Goal: Task Accomplishment & Management: Use online tool/utility

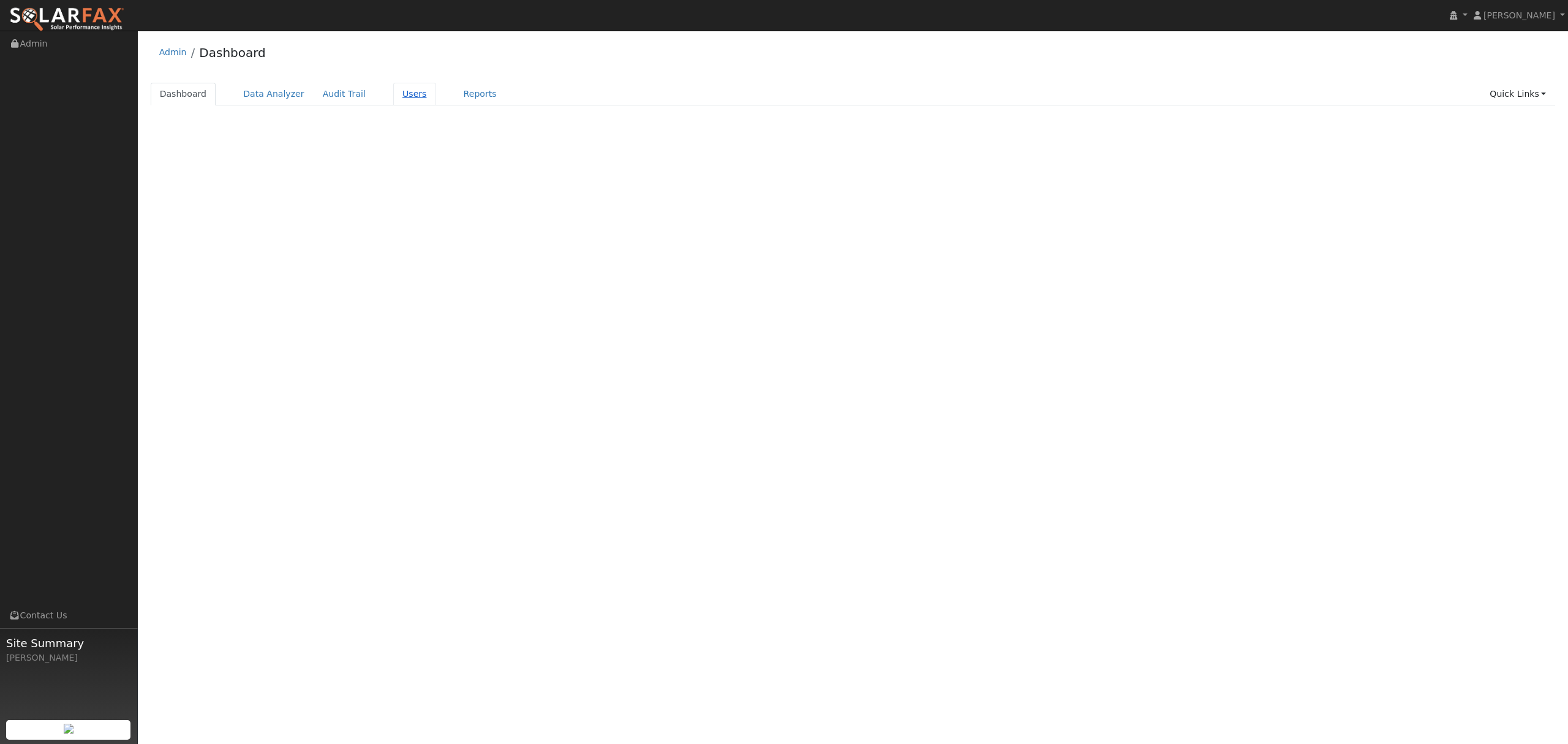
click at [400, 93] on link "Users" at bounding box center [414, 94] width 43 height 23
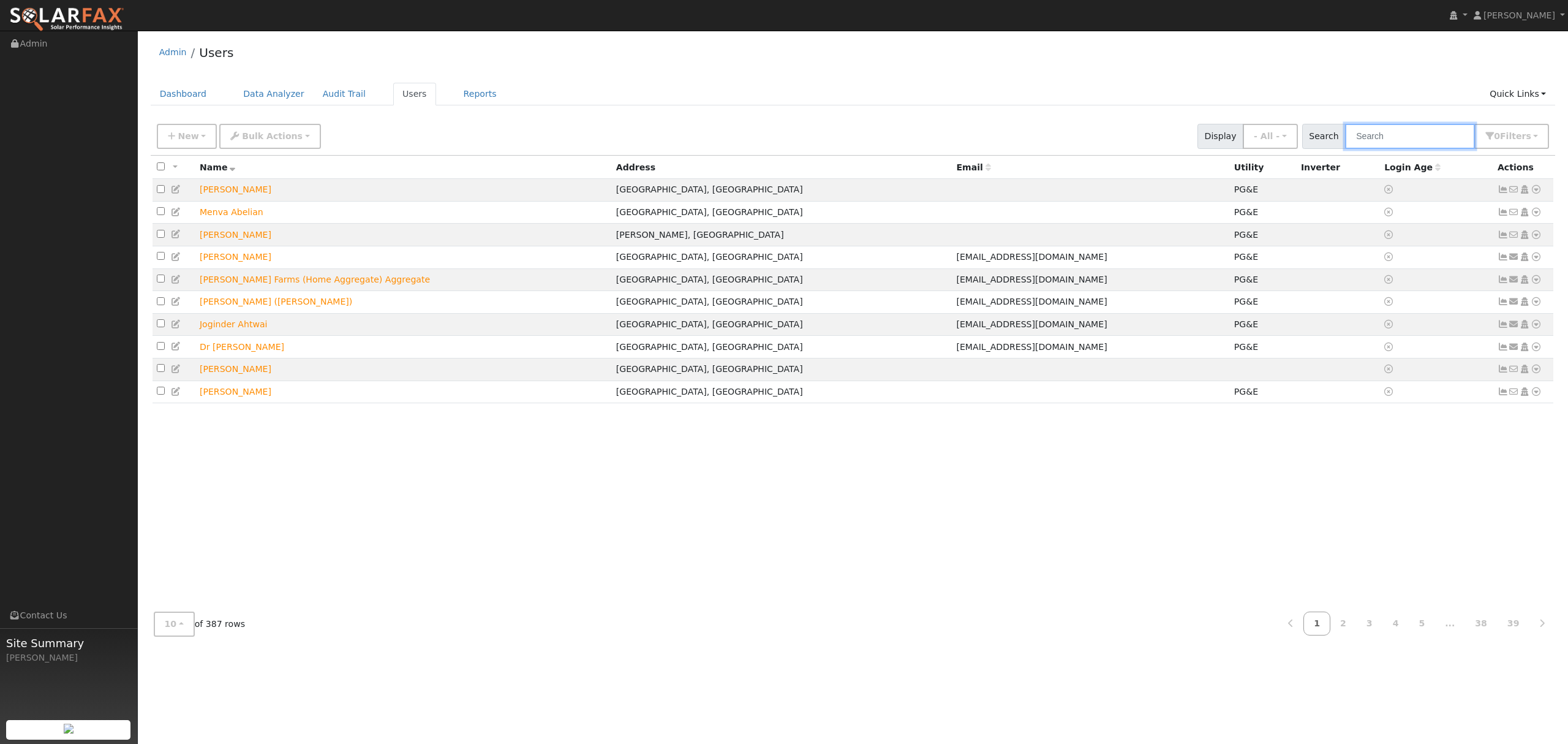
click at [1431, 135] on input "text" at bounding box center [1410, 137] width 130 height 25
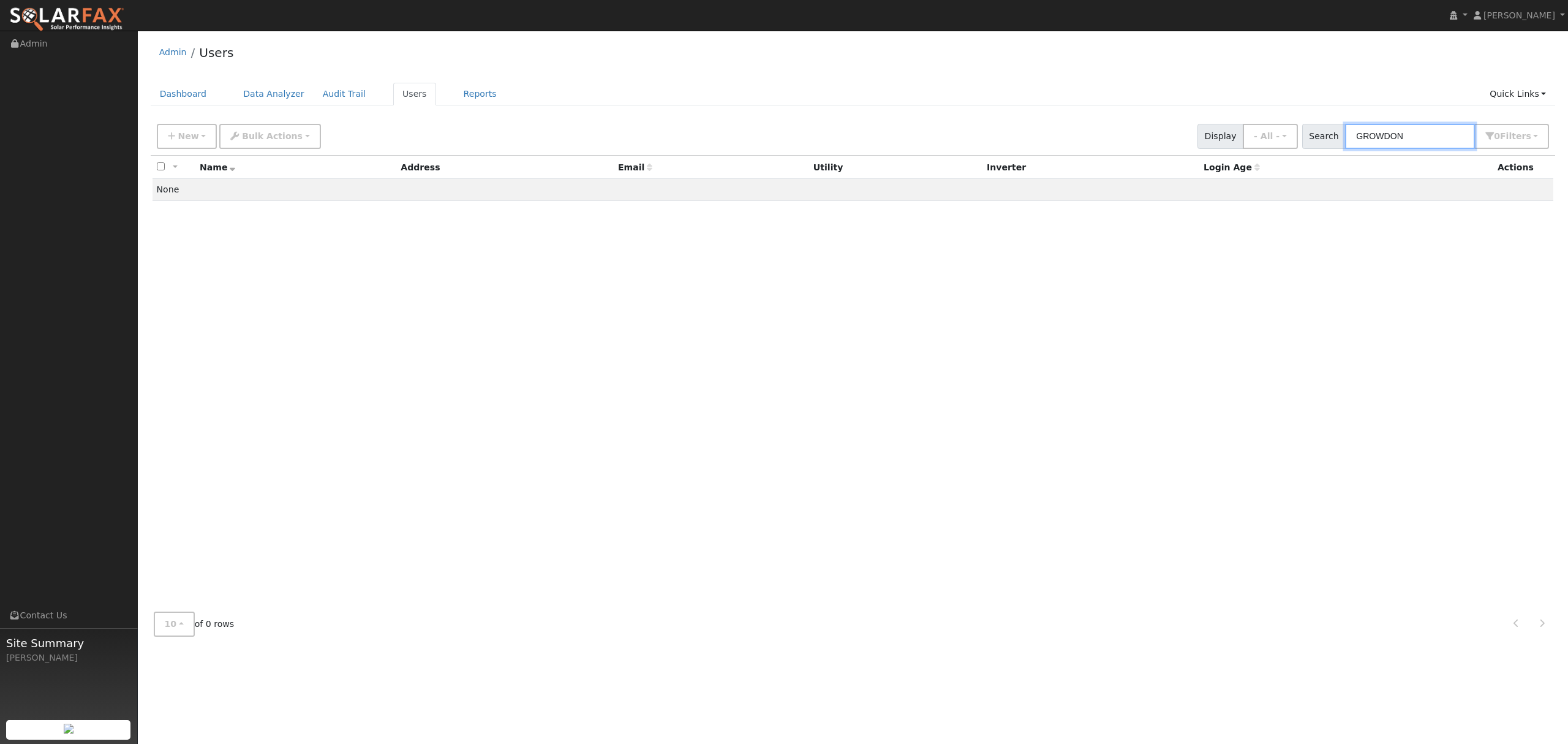
drag, startPoint x: 1437, startPoint y: 136, endPoint x: 1340, endPoint y: 162, distance: 100.4
click at [1340, 162] on div "New Add User Quick Add Quick Connect Quick Convert Lead Bulk Actions Send Email…" at bounding box center [853, 382] width 1405 height 529
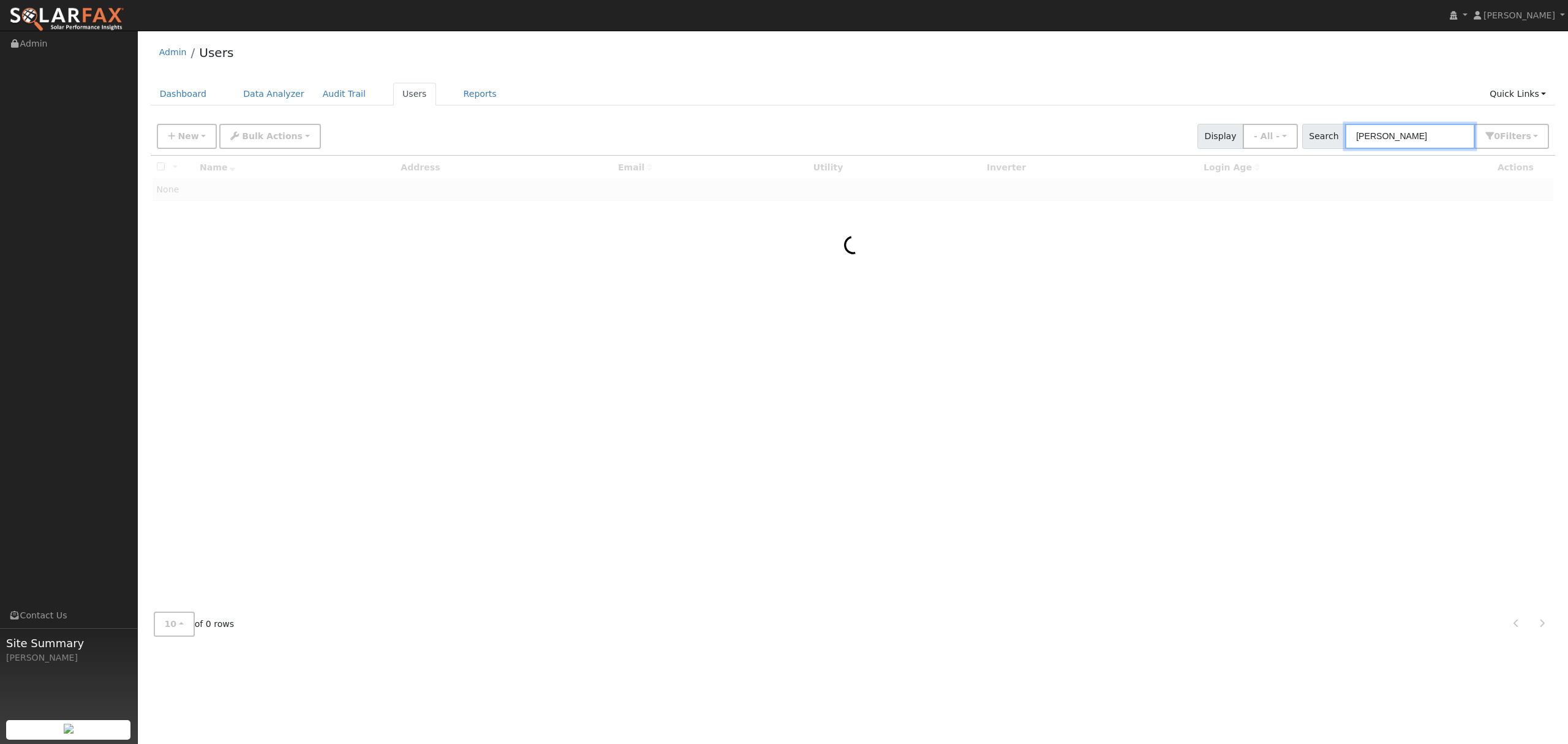
type input "[PERSON_NAME]"
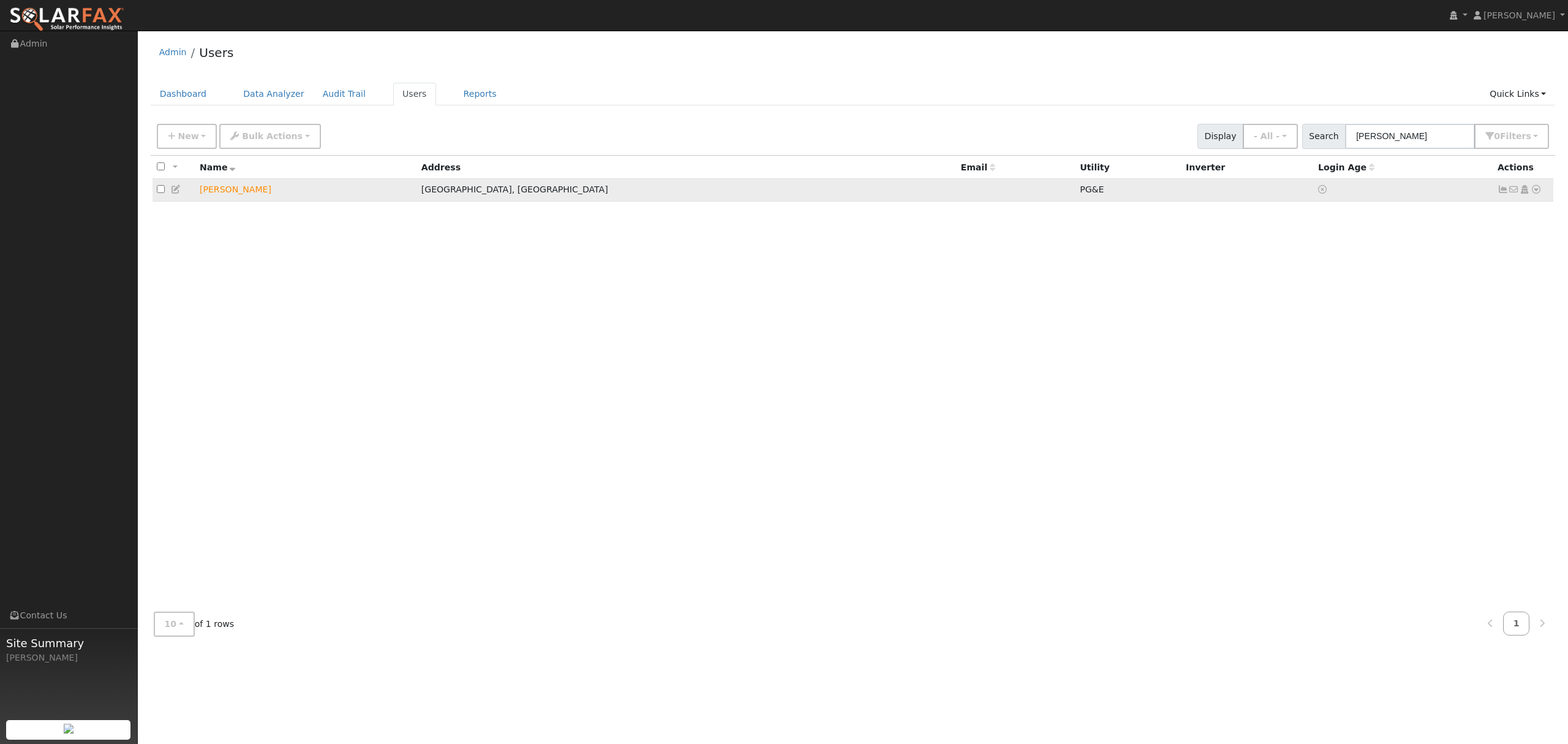
click at [1537, 191] on icon at bounding box center [1536, 189] width 11 height 9
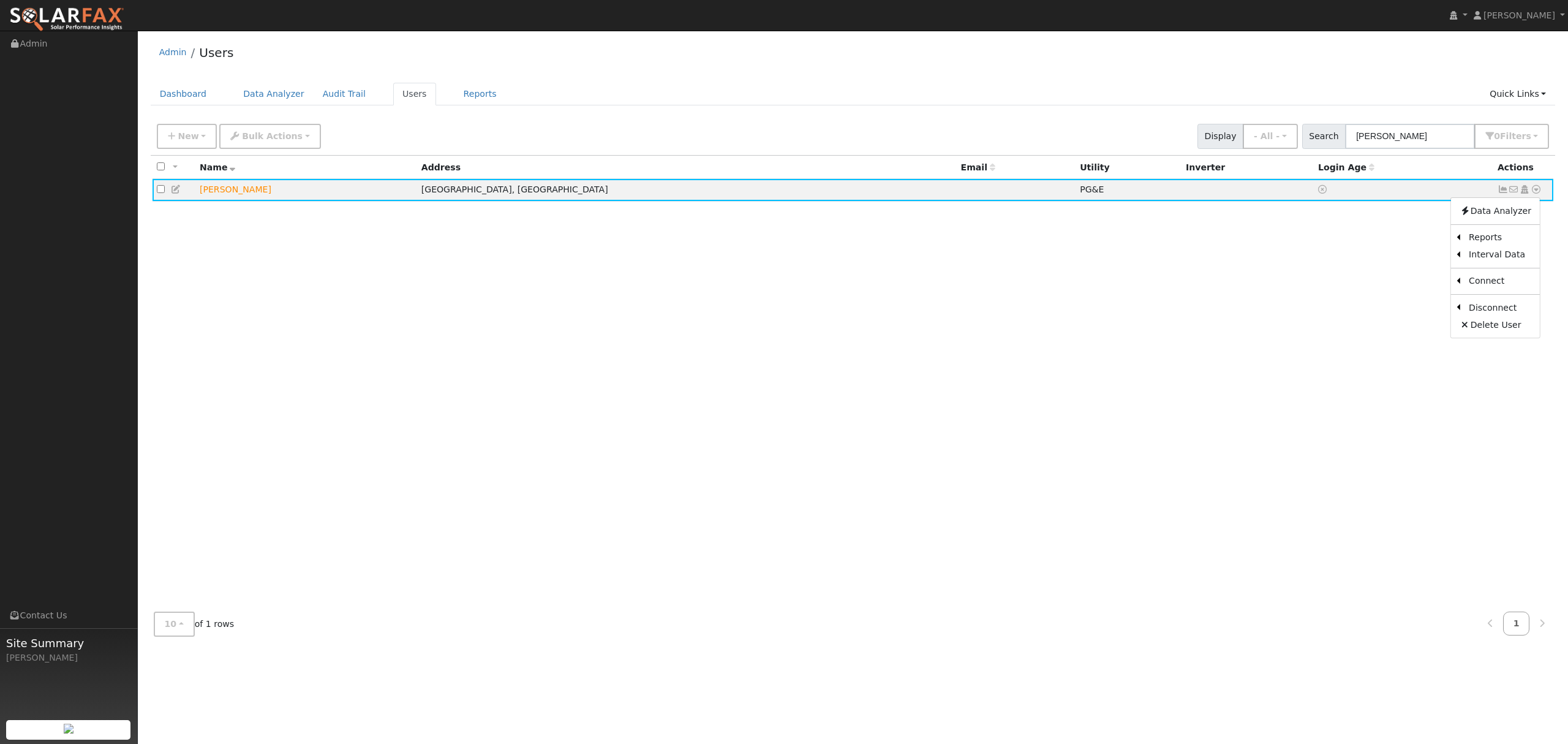
click at [1251, 328] on div "All None All on page None on page Name Address Email Utility Inverter Login Age…" at bounding box center [853, 378] width 1405 height 446
click at [1539, 189] on icon at bounding box center [1536, 189] width 11 height 9
click at [1484, 213] on link "Data Analyzer" at bounding box center [1495, 211] width 89 height 17
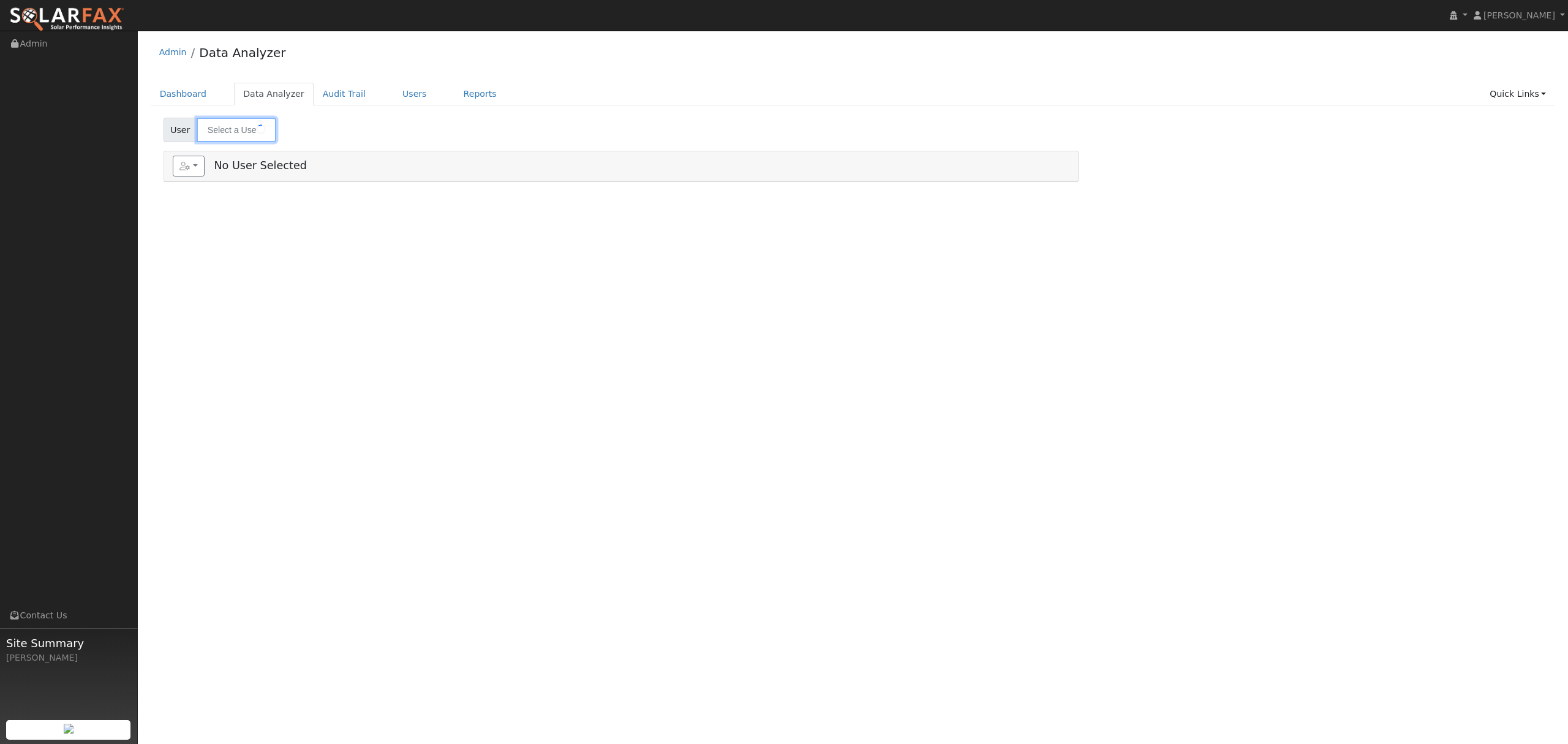
type input "[PERSON_NAME]"
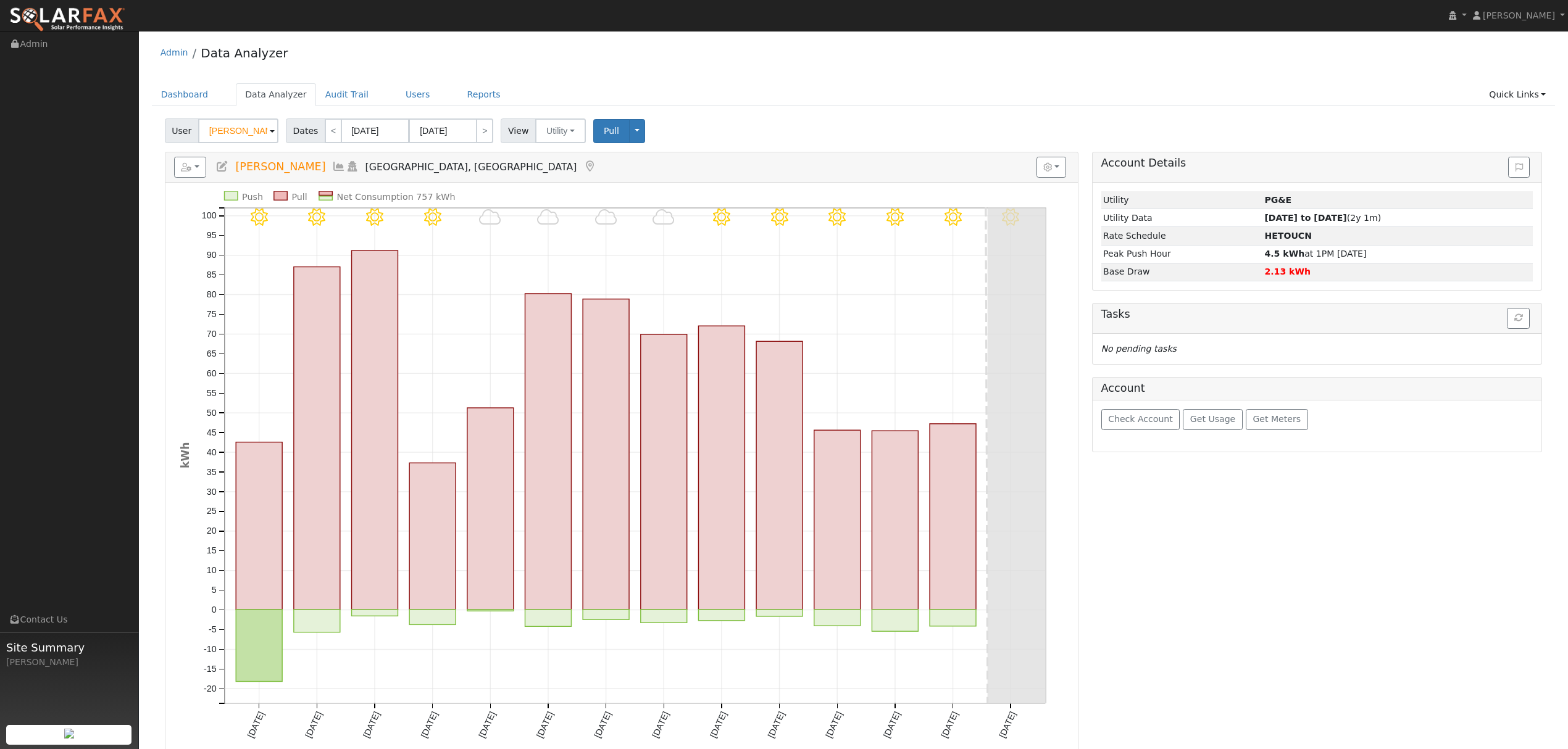
click at [332, 168] on icon at bounding box center [339, 167] width 14 height 11
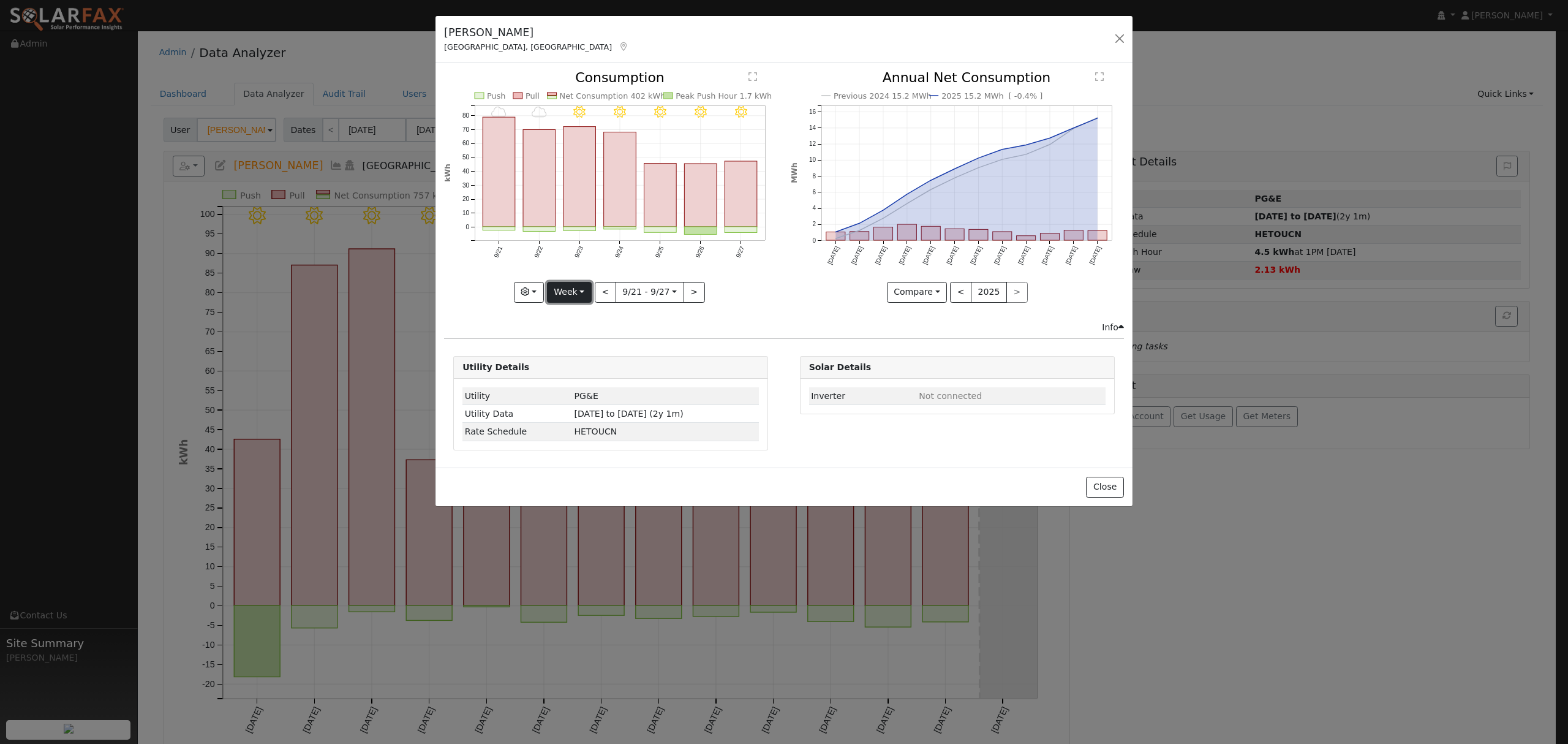
click at [582, 293] on button "Week" at bounding box center [569, 292] width 45 height 21
click at [567, 370] on link "Year" at bounding box center [590, 369] width 85 height 17
type input "2024-09-01"
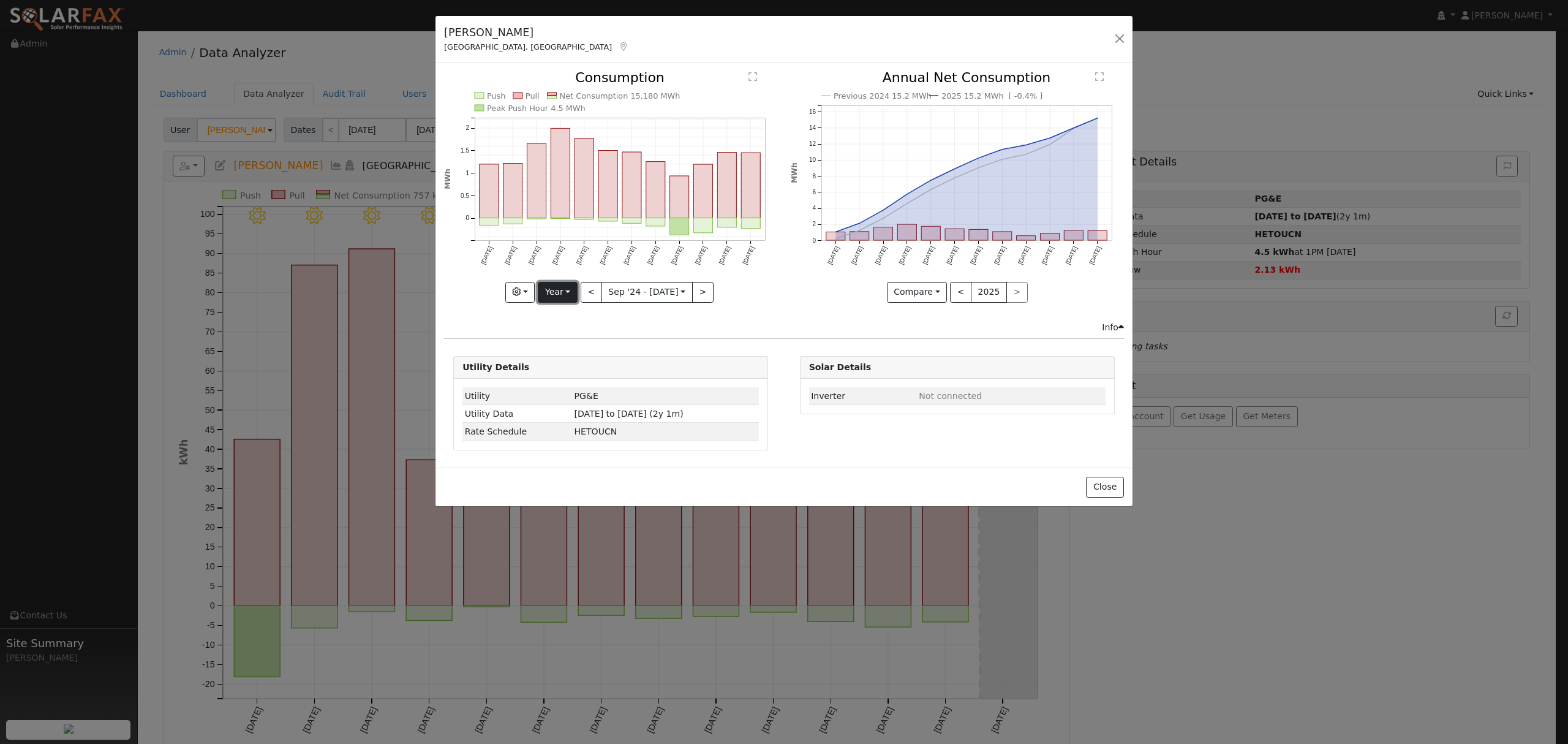
click at [543, 288] on button "Year" at bounding box center [557, 292] width 39 height 21
click at [530, 292] on button "button" at bounding box center [520, 292] width 30 height 21
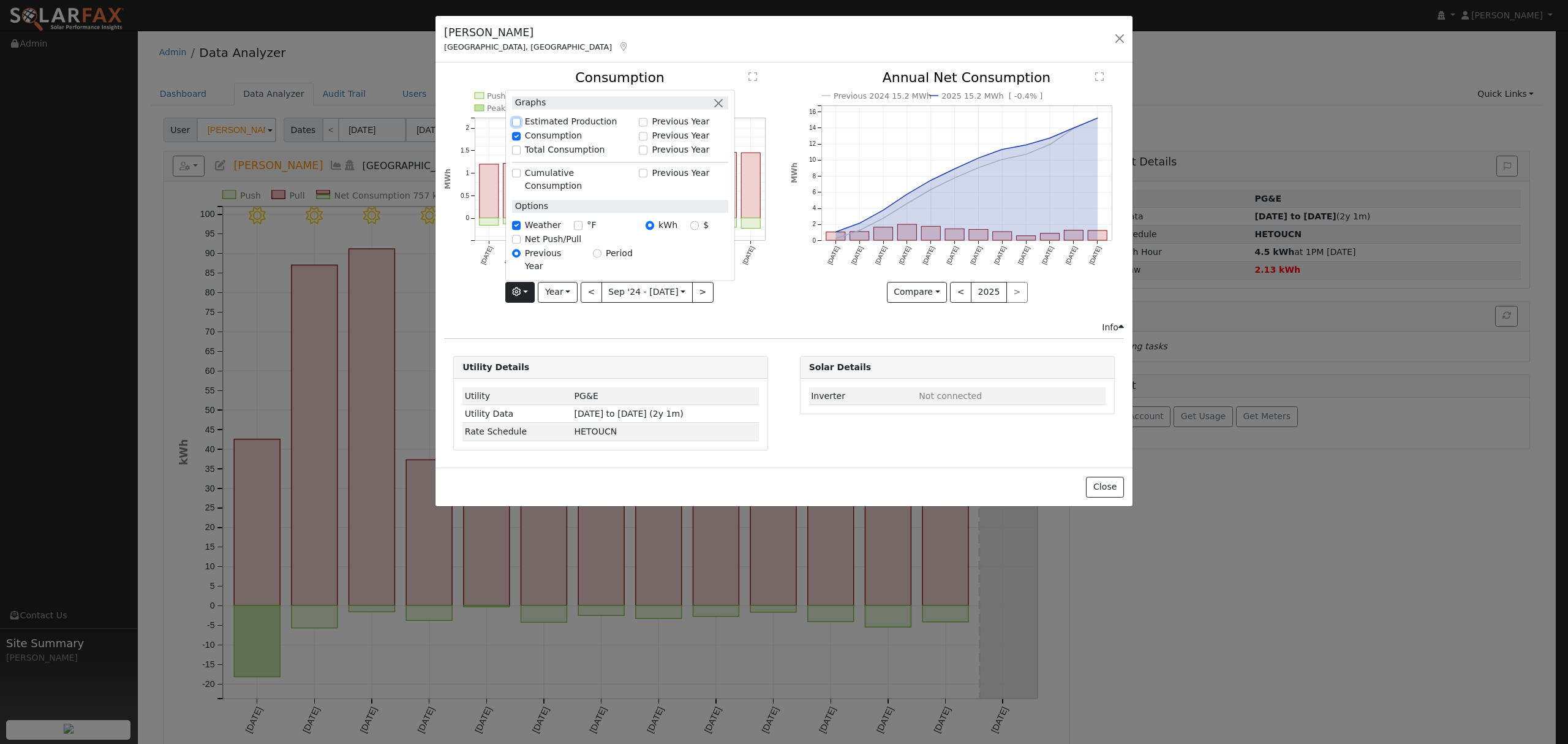
click at [520, 126] on input "Estimated Production" at bounding box center [516, 121] width 9 height 9
checkbox input "true"
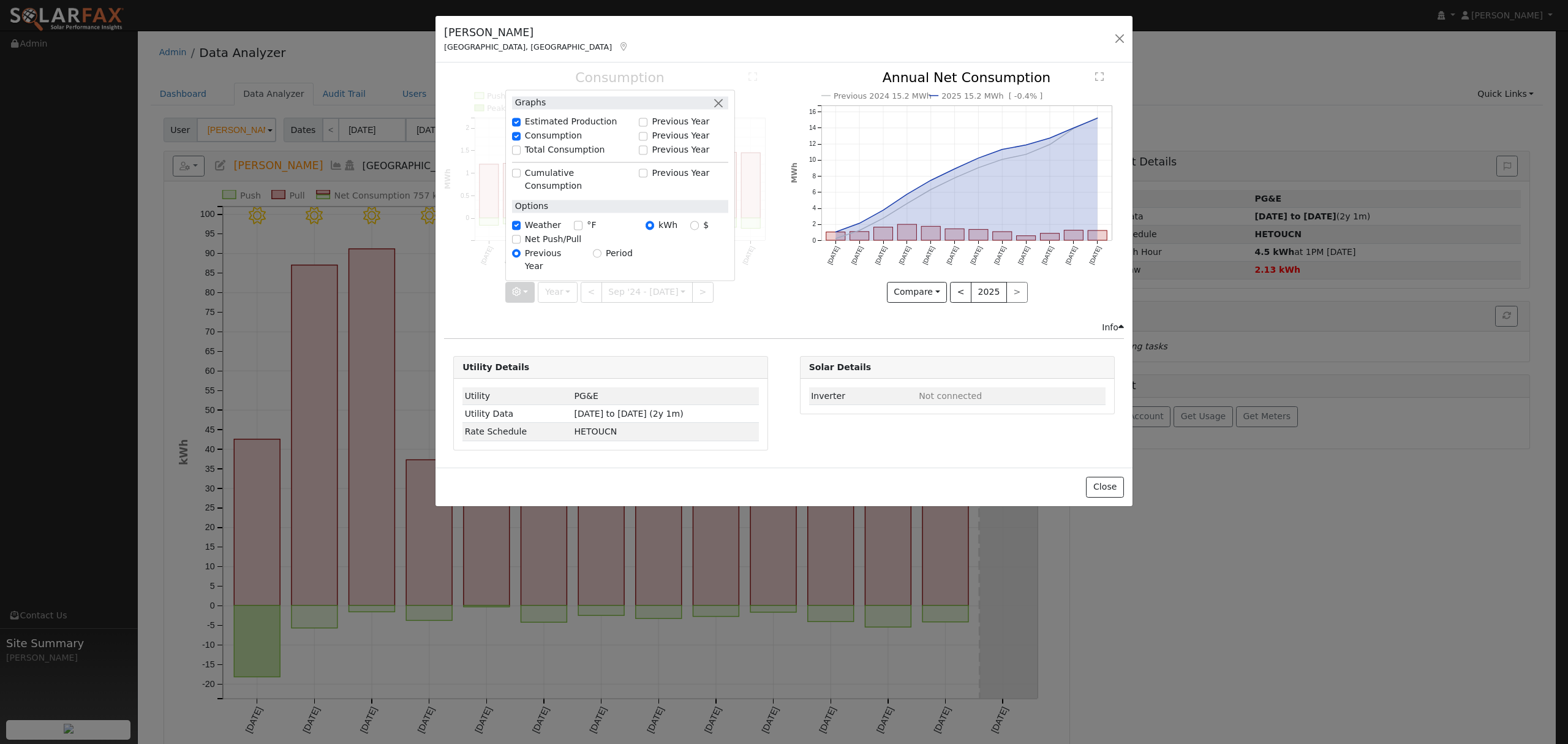
click at [744, 293] on div at bounding box center [611, 186] width 333 height 231
